Goal: Task Accomplishment & Management: Manage account settings

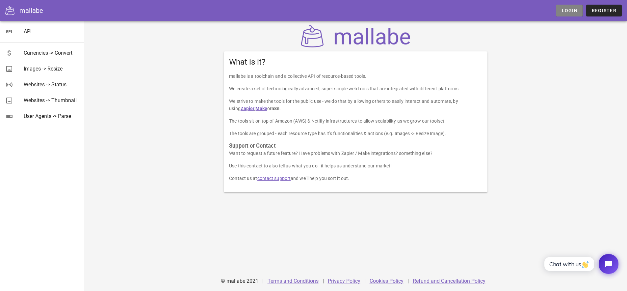
click at [559, 11] on link "Login" at bounding box center [569, 11] width 27 height 12
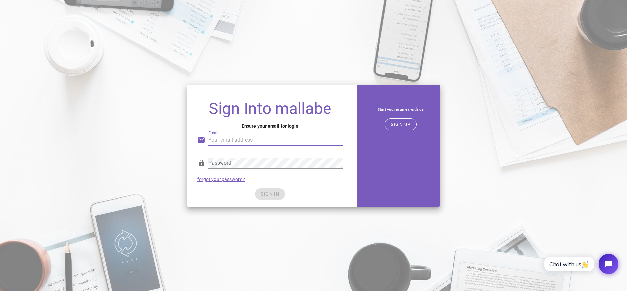
click at [235, 135] on input "Email" at bounding box center [275, 140] width 134 height 11
type input "markoliu007@gmail.com"
click at [271, 194] on span "SIGN IN" at bounding box center [269, 193] width 19 height 5
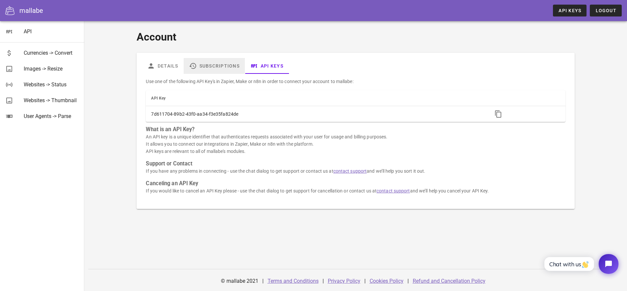
click at [219, 68] on link "Subscriptions" at bounding box center [214, 66] width 61 height 16
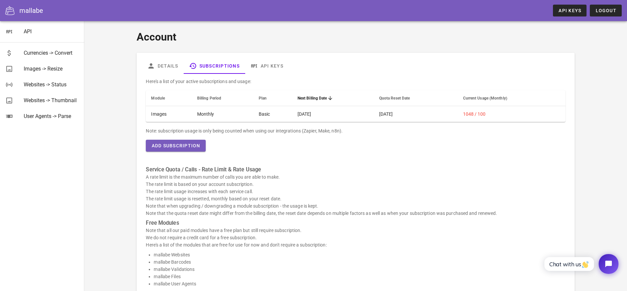
scroll to position [123, 0]
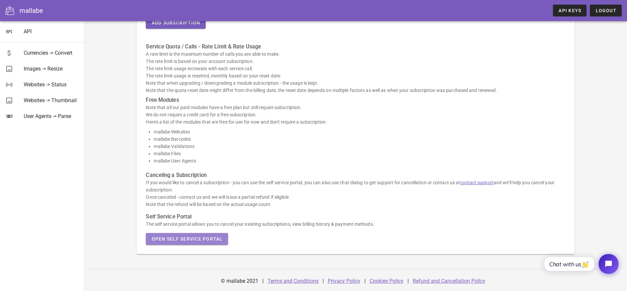
click at [209, 238] on span "Open Self Service Portal" at bounding box center [186, 238] width 71 height 5
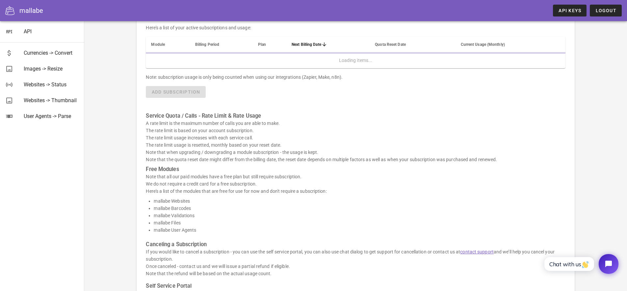
scroll to position [0, 0]
